Goal: Entertainment & Leisure: Consume media (video, audio)

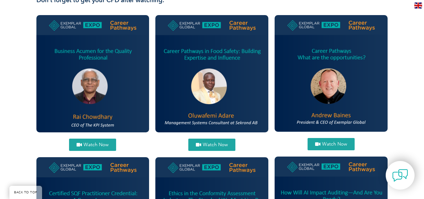
scroll to position [237, 0]
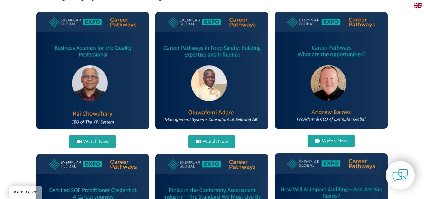
click at [214, 142] on span "Watch Now" at bounding box center [215, 141] width 25 height 5
click at [330, 140] on span "Watch Now" at bounding box center [334, 141] width 25 height 5
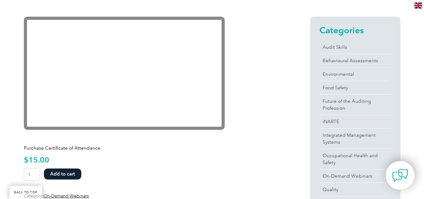
scroll to position [162, 0]
